Goal: Task Accomplishment & Management: Use online tool/utility

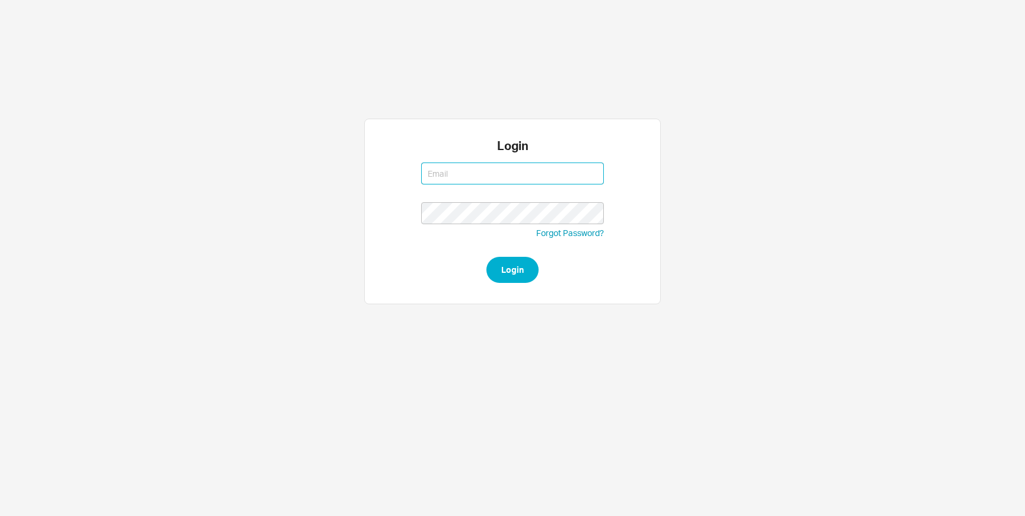
type input "[EMAIL_ADDRESS][DOMAIN_NAME]"
click at [515, 274] on button "Login" at bounding box center [512, 270] width 52 height 26
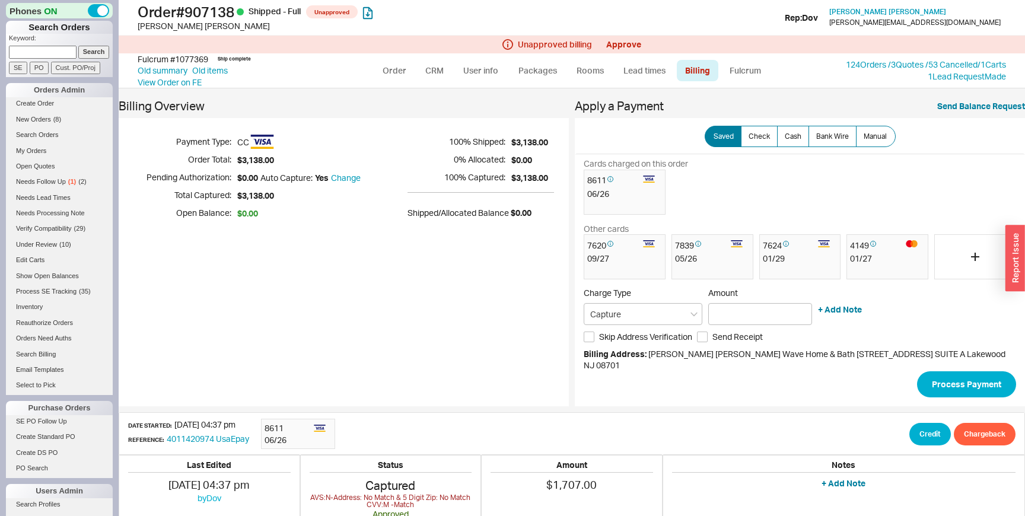
click at [43, 55] on input at bounding box center [43, 52] width 68 height 12
type input "[PERSON_NAME]"
click at [90, 43] on p "Keyword:" at bounding box center [61, 40] width 104 height 12
click at [90, 50] on input "Search" at bounding box center [93, 52] width 31 height 12
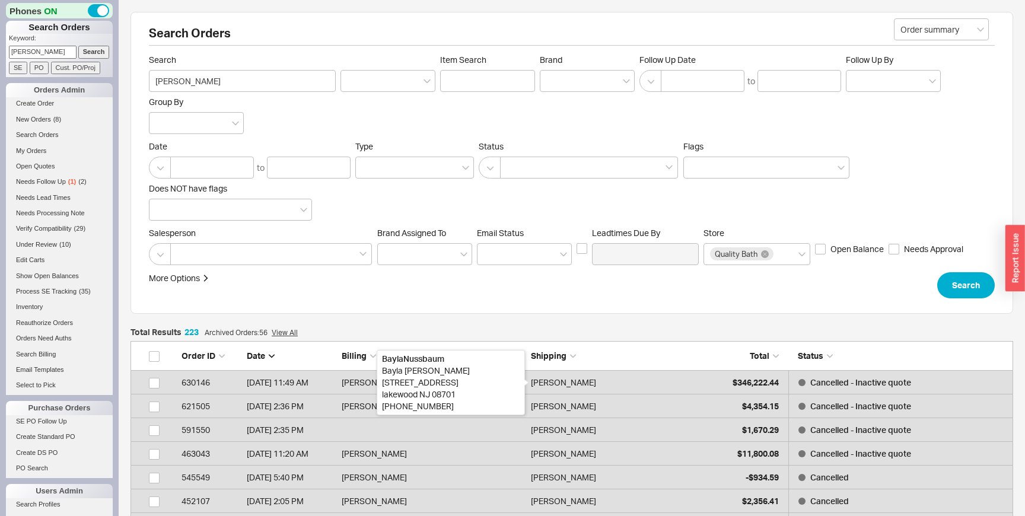
scroll to position [5343, 882]
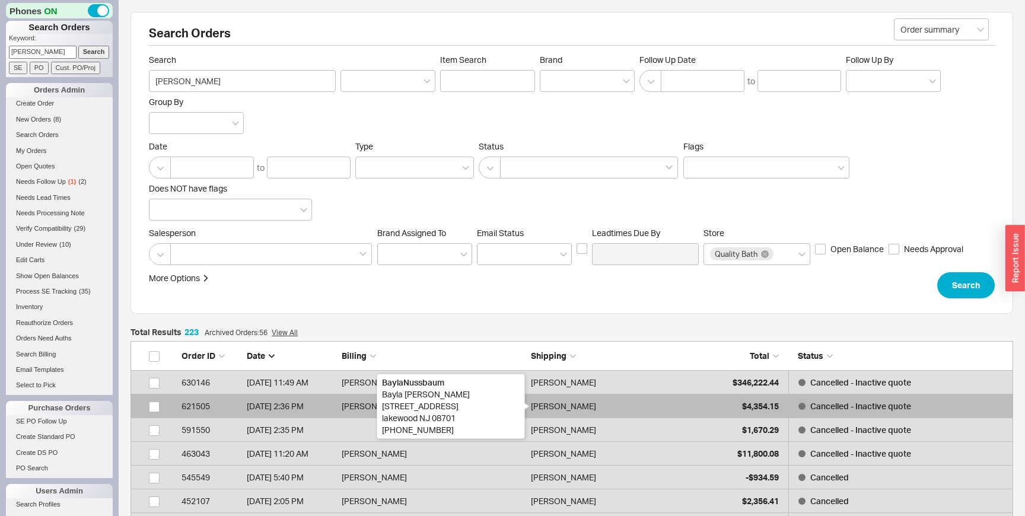
click at [587, 407] on div "[PERSON_NAME]" at bounding box center [563, 406] width 65 height 24
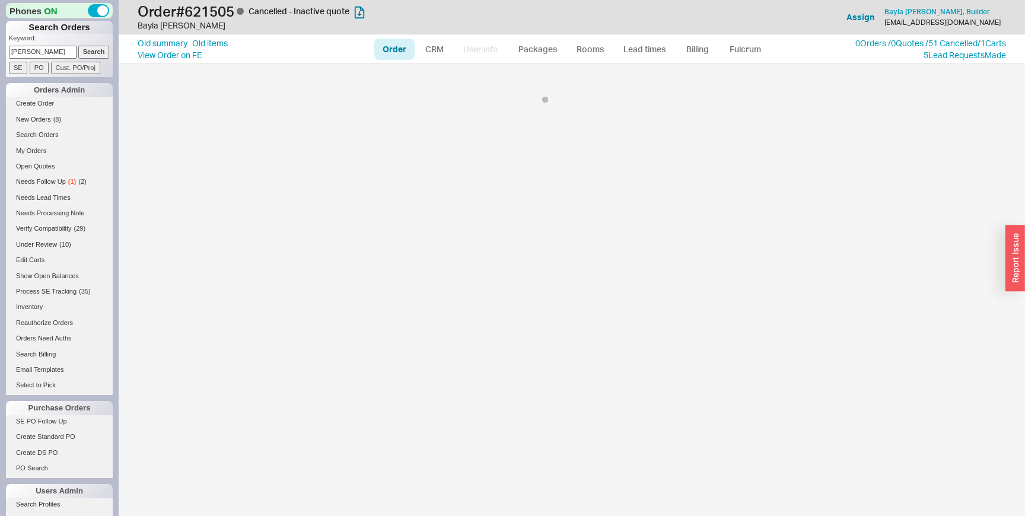
select select "LOW"
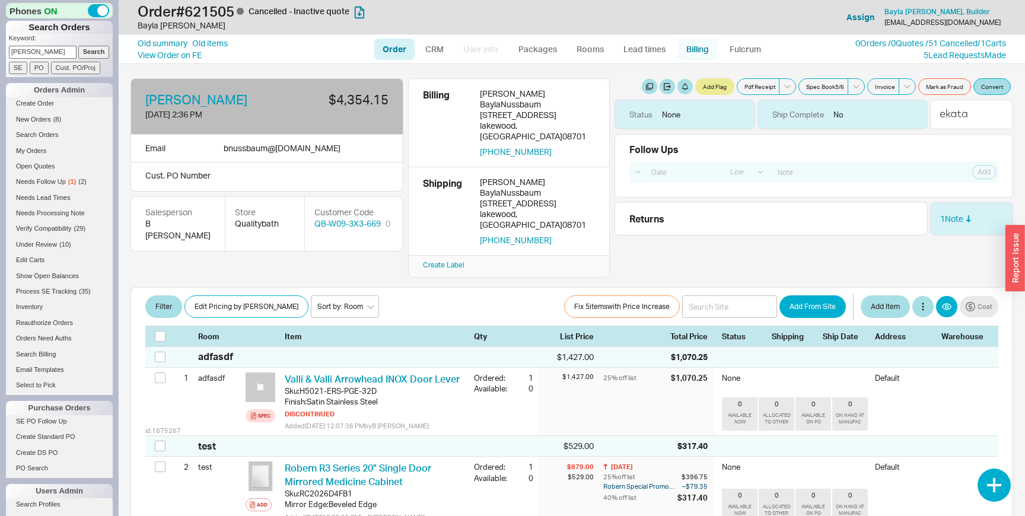
click at [684, 44] on link "Billing" at bounding box center [698, 49] width 42 height 21
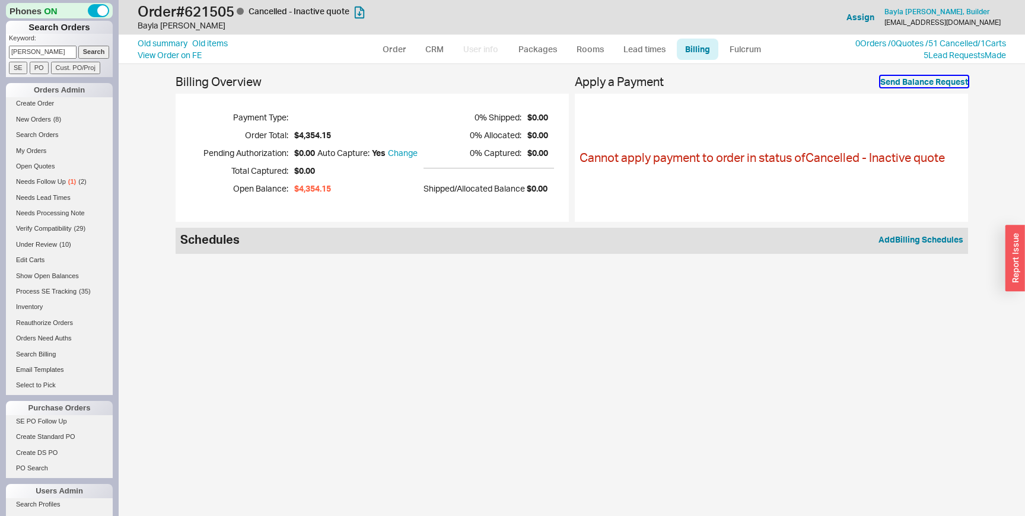
click at [921, 79] on button "Send Balance Request" at bounding box center [924, 82] width 88 height 12
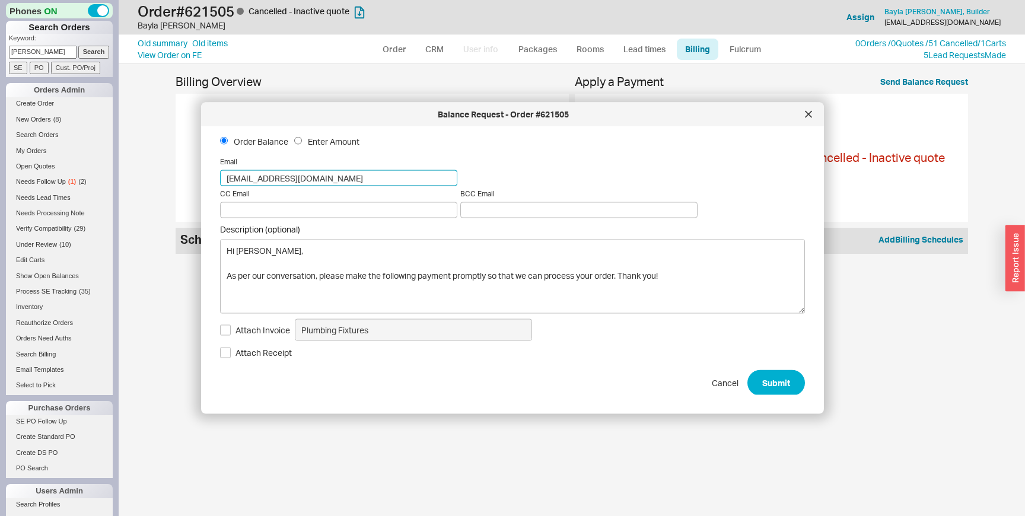
click at [278, 177] on input "[EMAIL_ADDRESS][DOMAIN_NAME]" at bounding box center [338, 178] width 237 height 16
type input "[DOMAIN_NAME]"
click at [812, 112] on div at bounding box center [808, 114] width 19 height 19
